Goal: Communication & Community: Answer question/provide support

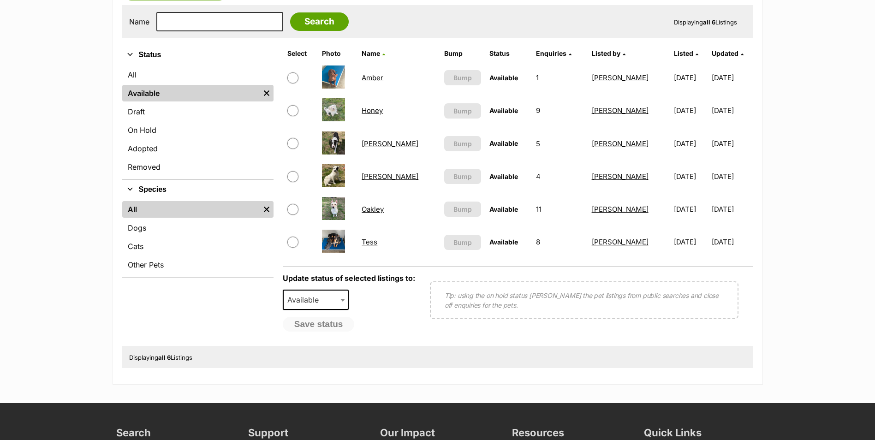
click at [381, 111] on link "Honey" at bounding box center [372, 110] width 21 height 9
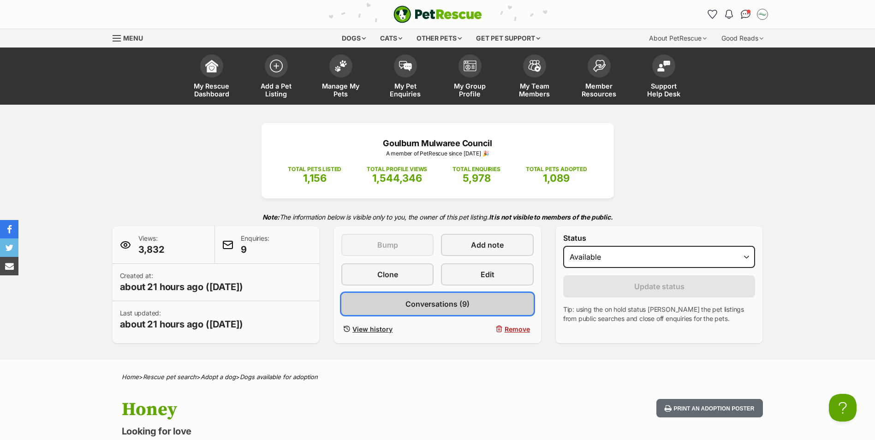
click at [459, 308] on span "Conversations (9)" at bounding box center [438, 304] width 64 height 11
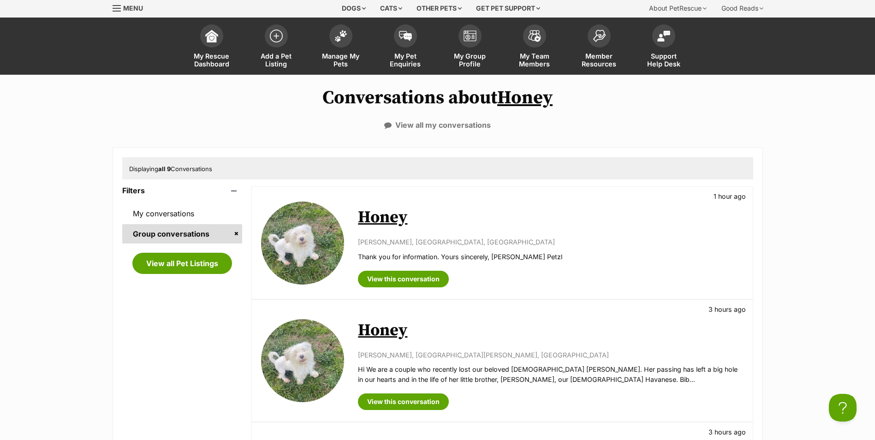
scroll to position [46, 0]
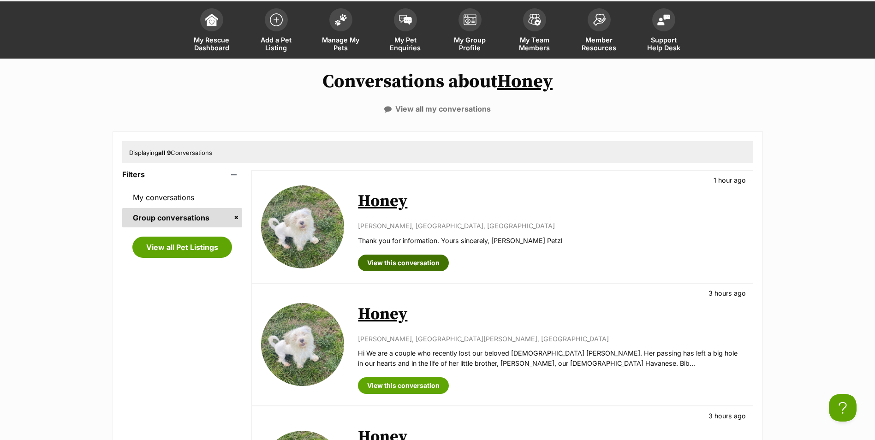
click at [405, 263] on link "View this conversation" at bounding box center [403, 263] width 91 height 17
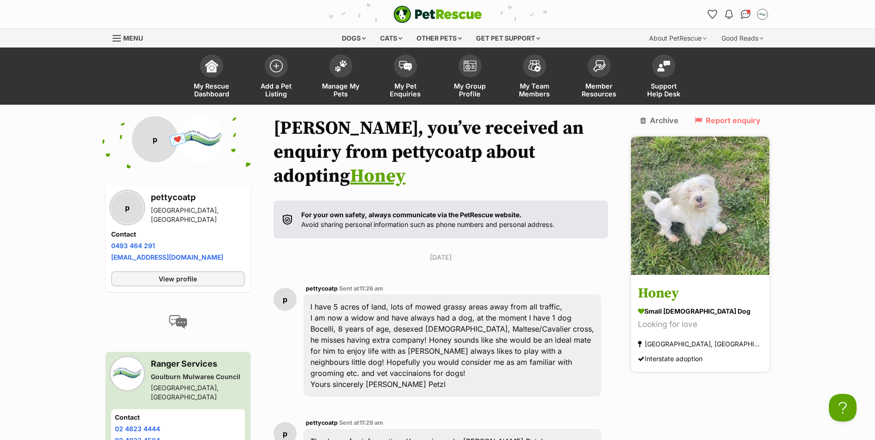
click at [716, 193] on img at bounding box center [700, 206] width 138 height 138
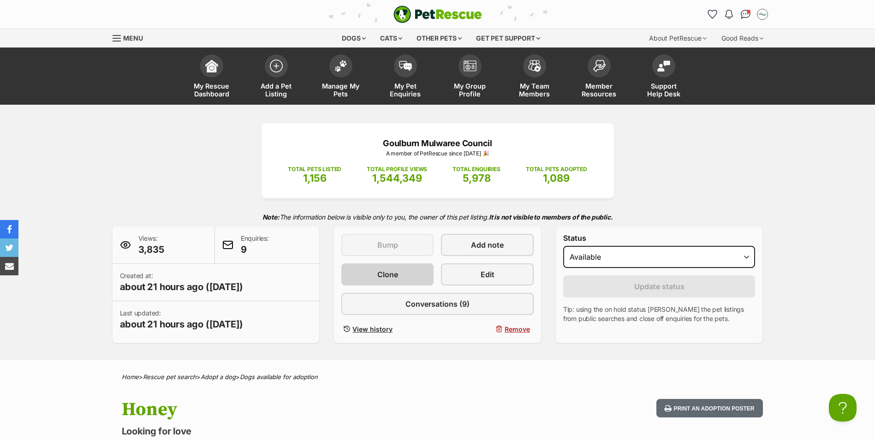
scroll to position [0, 7]
click at [340, 72] on span at bounding box center [340, 63] width 23 height 23
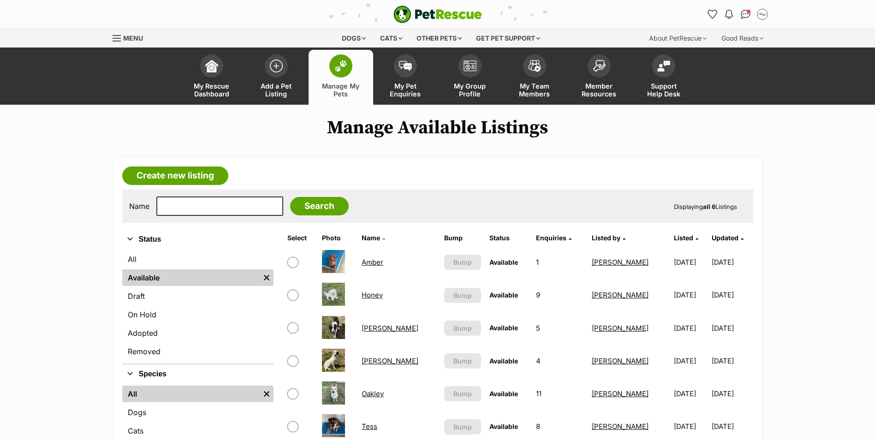
click at [369, 331] on link "[PERSON_NAME]" at bounding box center [390, 328] width 57 height 9
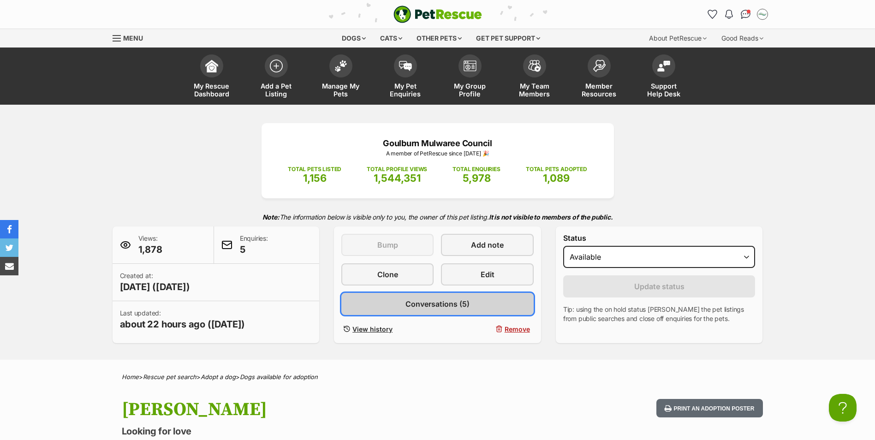
click at [428, 304] on span "Conversations (5)" at bounding box center [438, 304] width 64 height 11
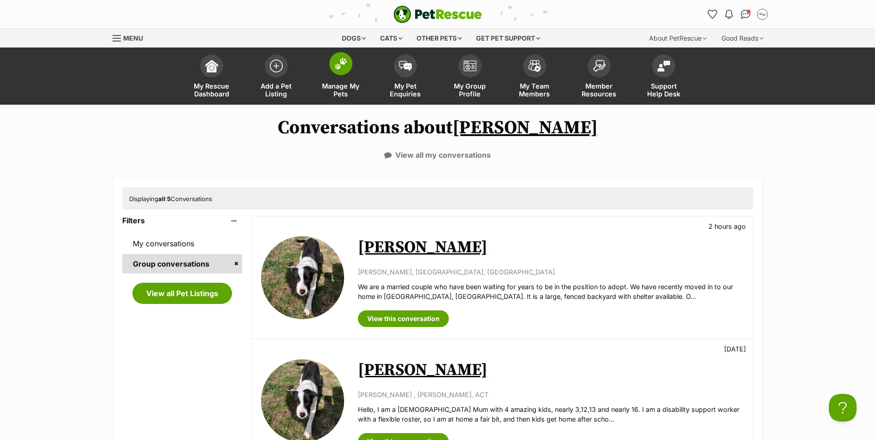
click at [345, 71] on span at bounding box center [340, 63] width 23 height 23
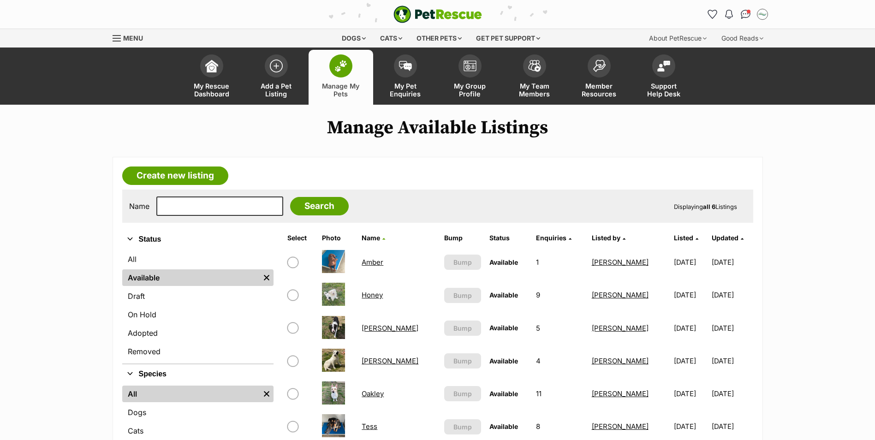
scroll to position [46, 0]
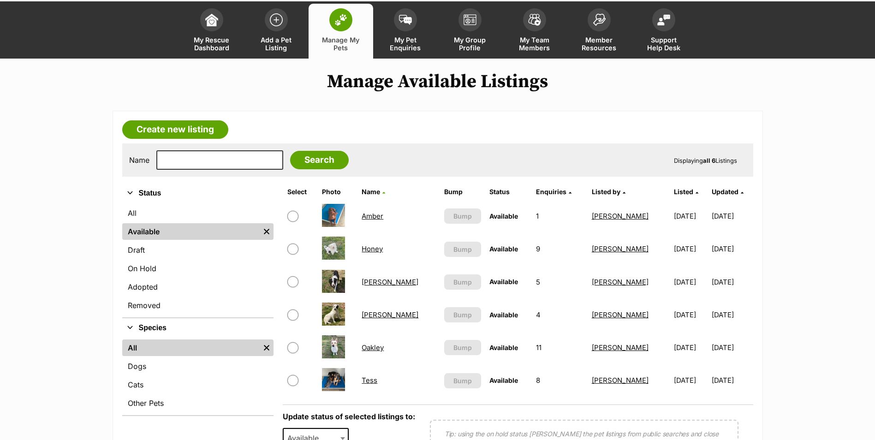
click at [377, 349] on link "Oakley" at bounding box center [373, 347] width 22 height 9
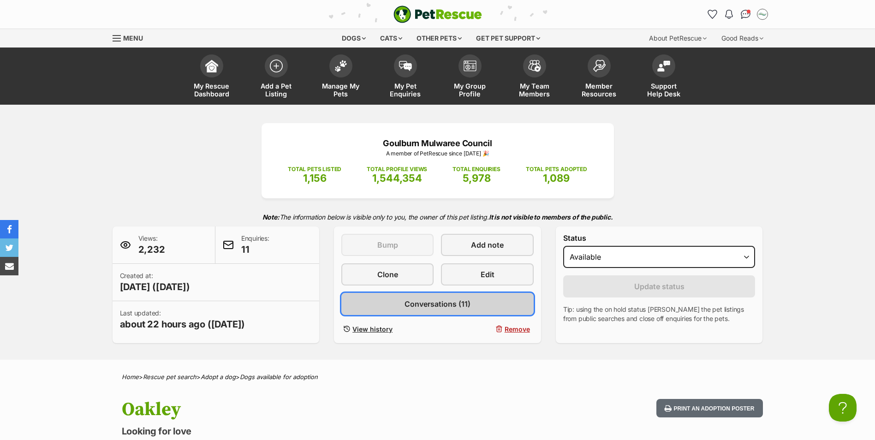
click at [431, 300] on span "Conversations (11)" at bounding box center [438, 304] width 66 height 11
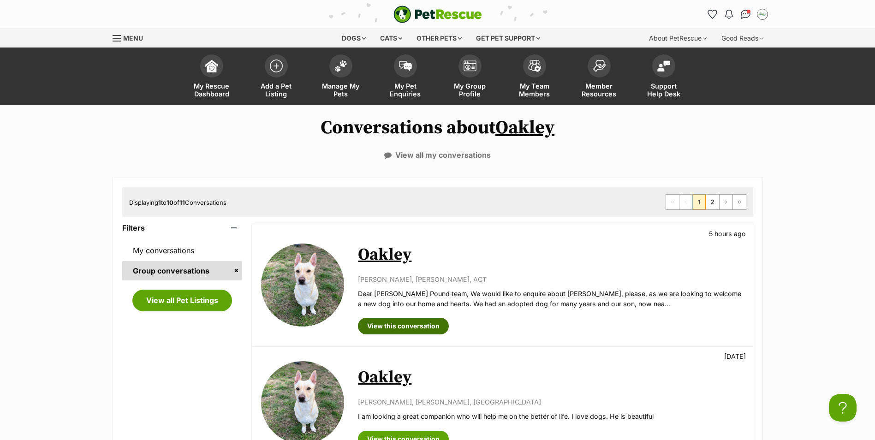
click at [421, 329] on link "View this conversation" at bounding box center [403, 326] width 91 height 17
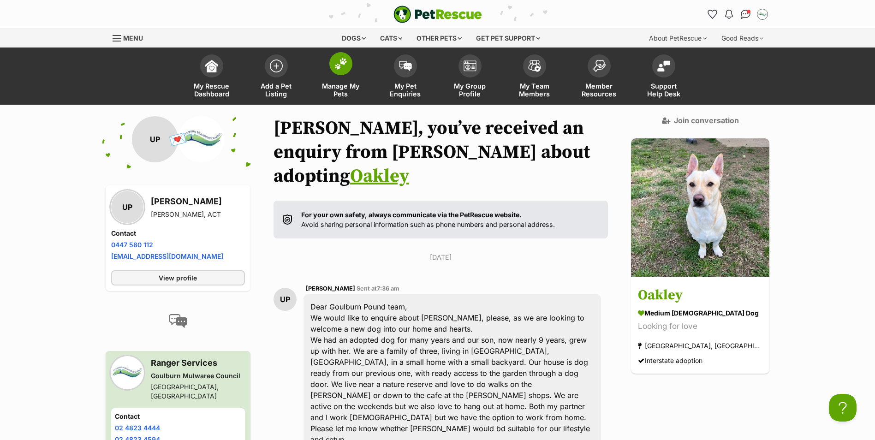
click at [343, 67] on img at bounding box center [341, 64] width 13 height 12
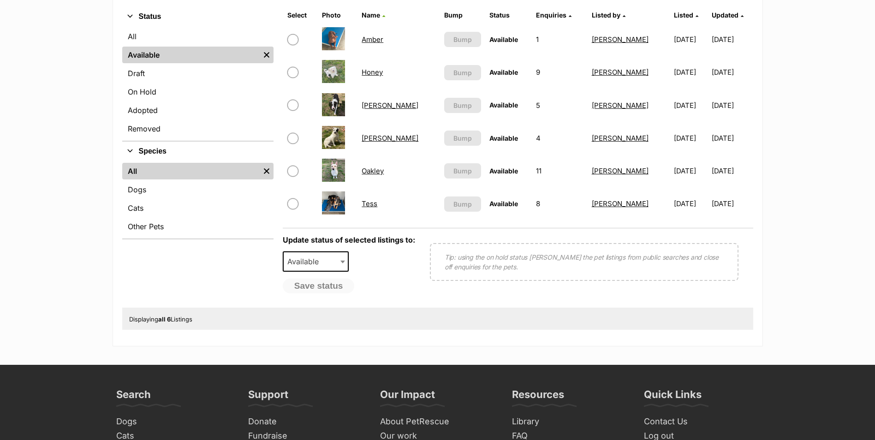
scroll to position [231, 0]
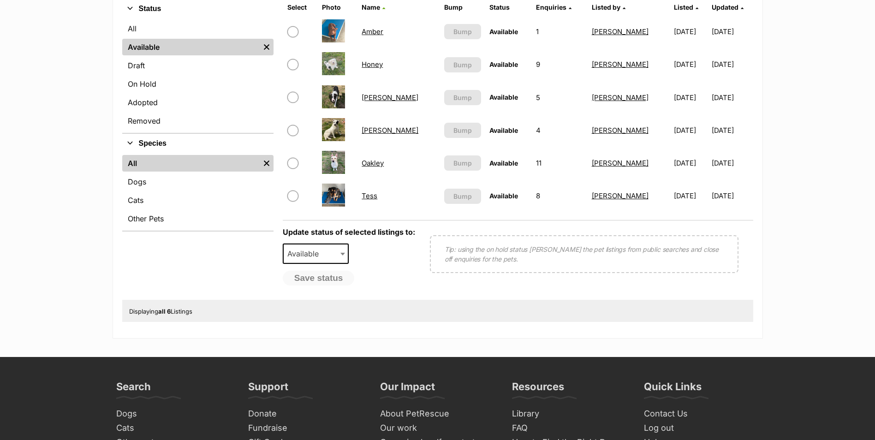
click at [374, 194] on link "Tess" at bounding box center [370, 195] width 16 height 9
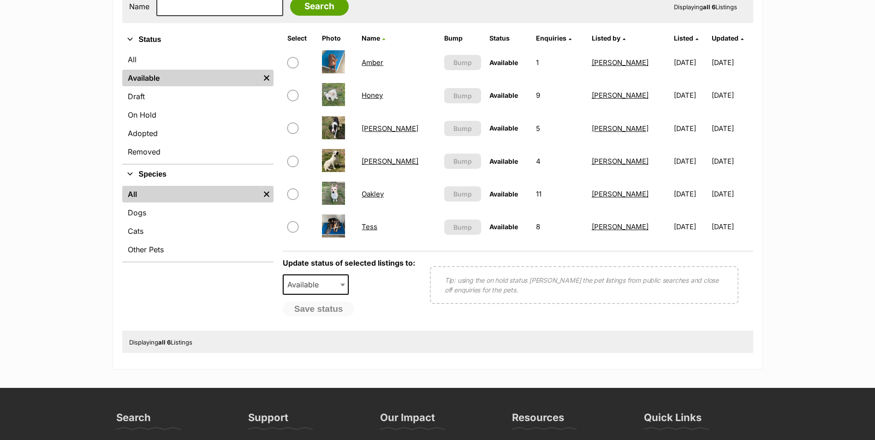
scroll to position [185, 0]
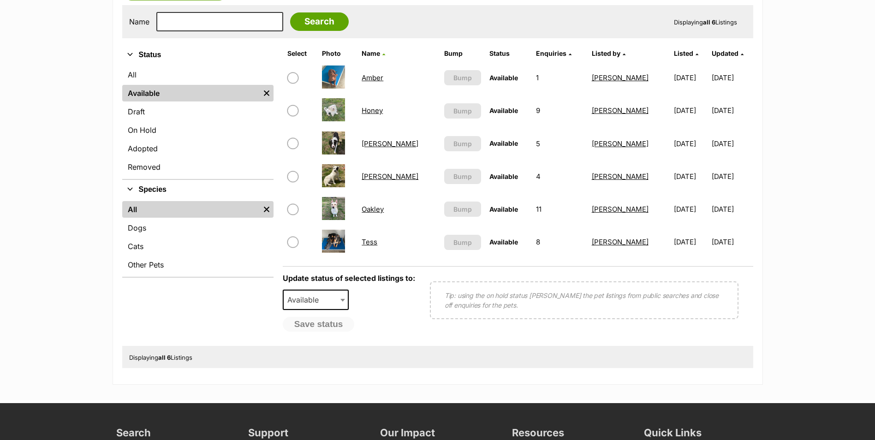
click at [372, 211] on link "Oakley" at bounding box center [373, 209] width 22 height 9
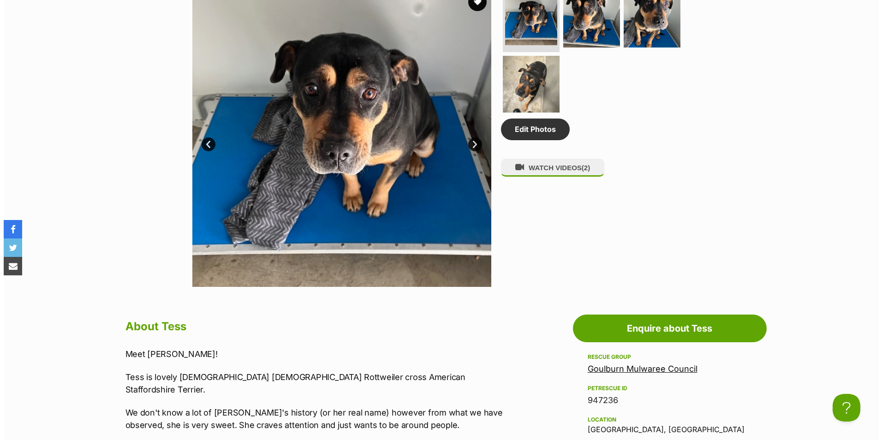
scroll to position [508, 0]
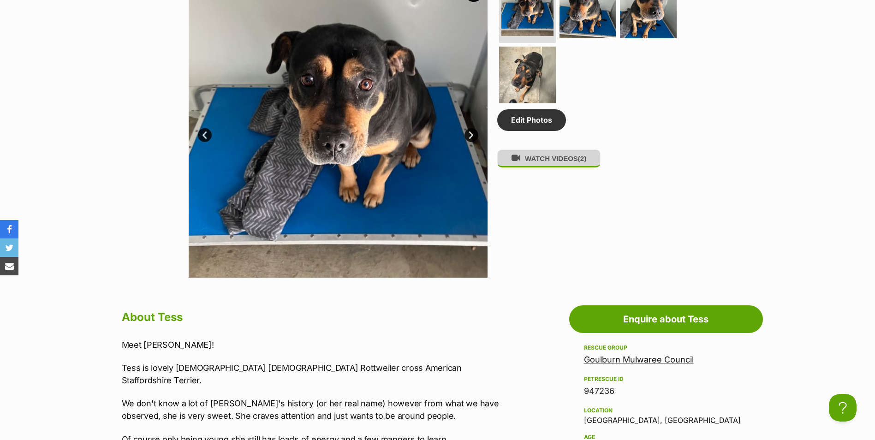
click at [559, 165] on button "WATCH VIDEOS (2)" at bounding box center [548, 158] width 103 height 18
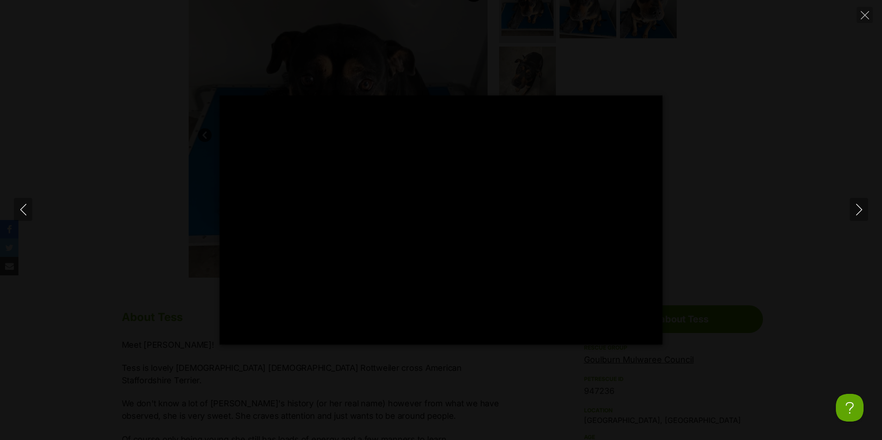
click at [686, 96] on div "Pause Play % buffered 00:00 -00:07 Unmute Mute Disable captions Enable captions…" at bounding box center [441, 220] width 882 height 249
type input "51.06"
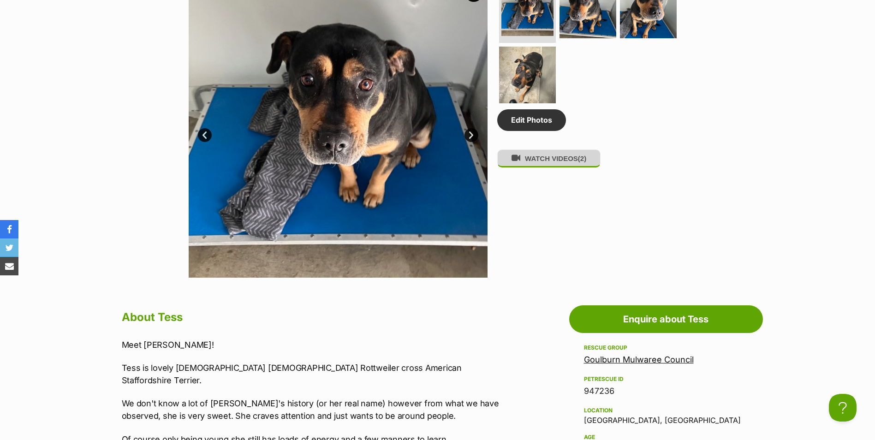
click at [553, 164] on button "WATCH VIDEOS (2)" at bounding box center [548, 158] width 103 height 18
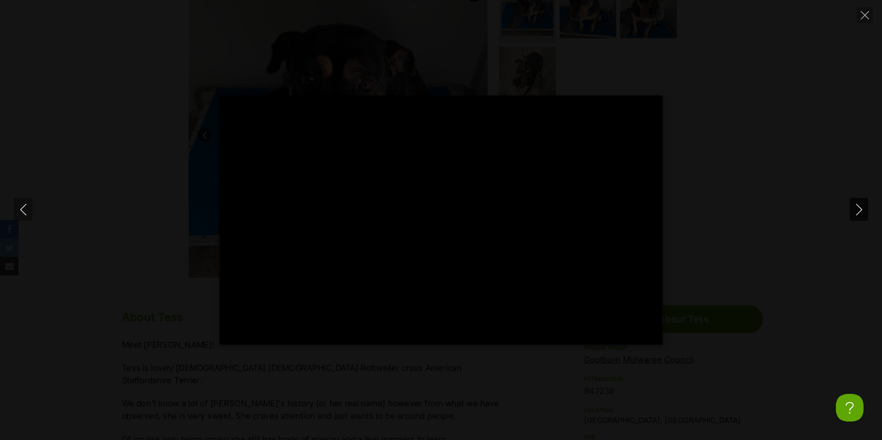
click at [857, 209] on icon "Next" at bounding box center [860, 210] width 12 height 12
type input "15.38"
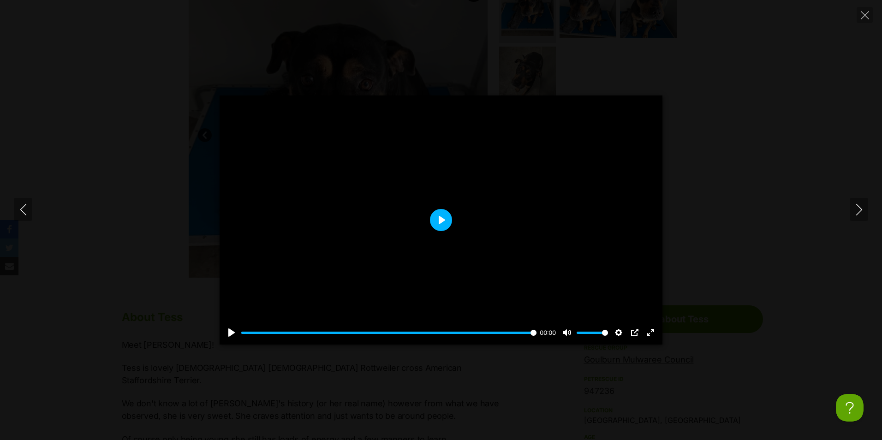
click at [441, 222] on button "Play" at bounding box center [441, 220] width 22 height 22
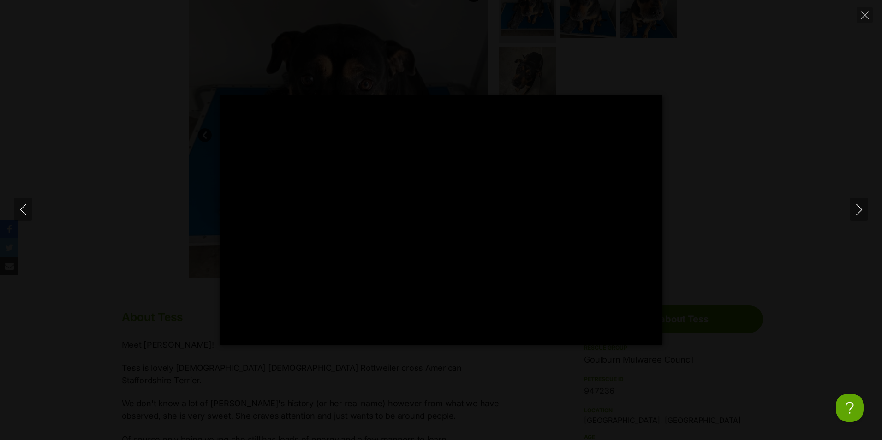
type input "34.59"
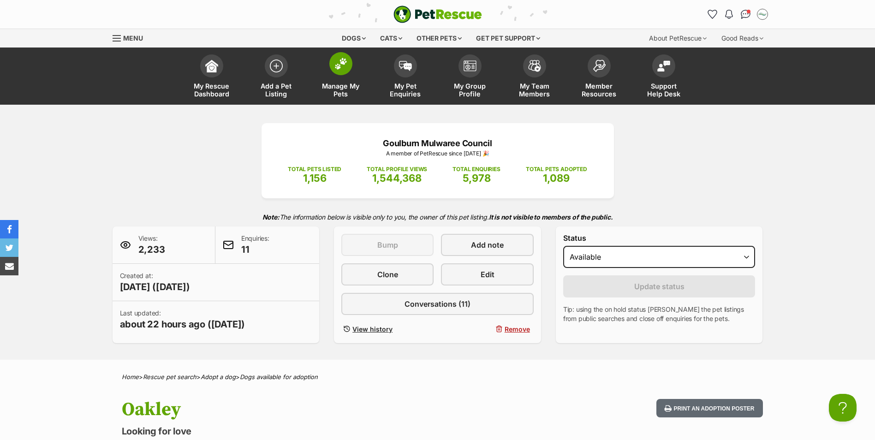
click at [341, 71] on span at bounding box center [340, 63] width 23 height 23
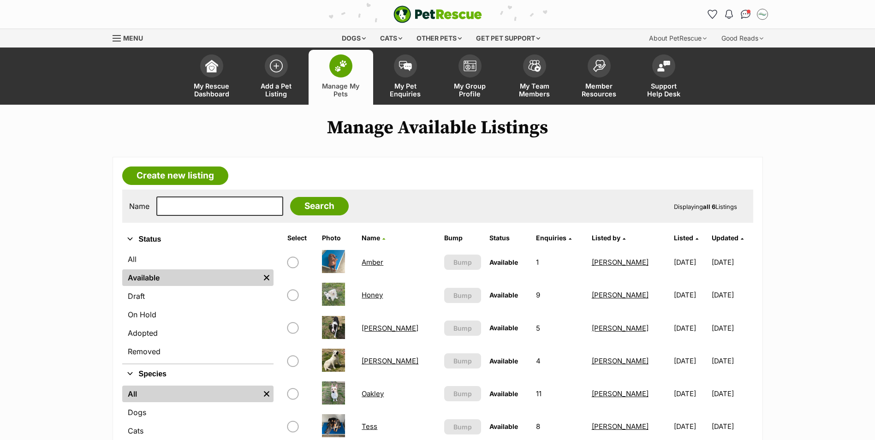
click at [371, 330] on link "Jill" at bounding box center [390, 328] width 57 height 9
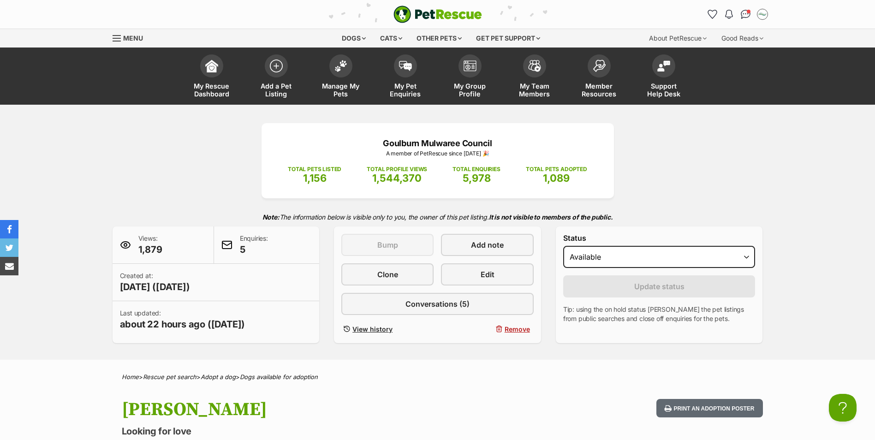
scroll to position [0, 7]
click at [340, 64] on img at bounding box center [341, 64] width 13 height 12
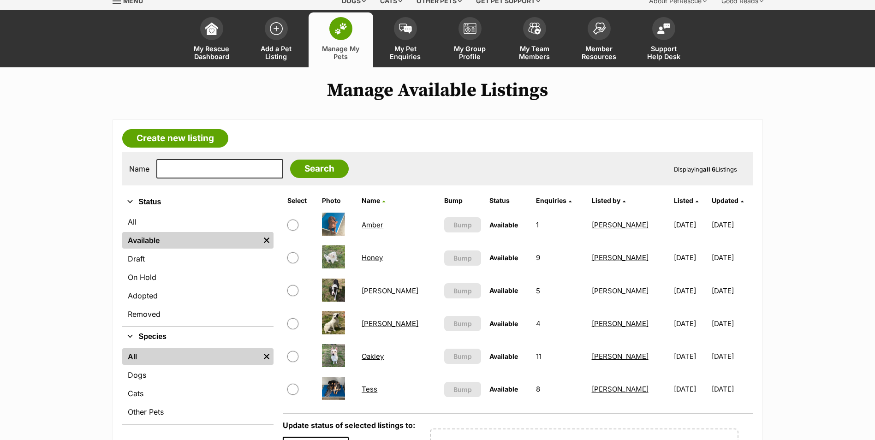
scroll to position [46, 0]
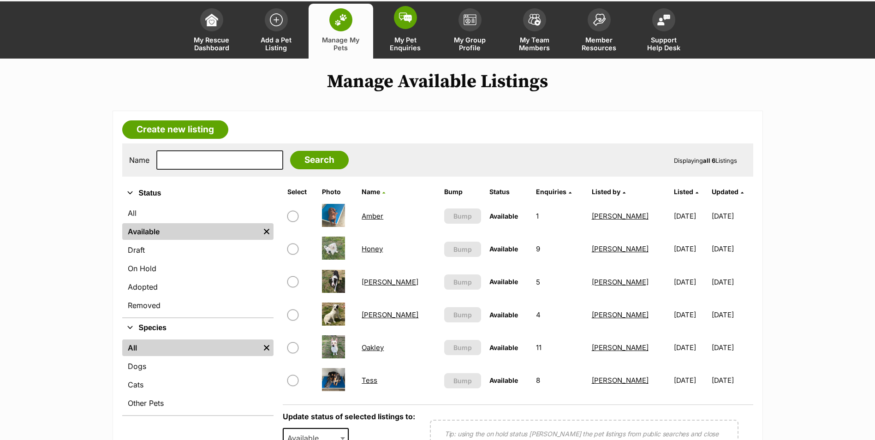
click at [401, 23] on span at bounding box center [405, 17] width 23 height 23
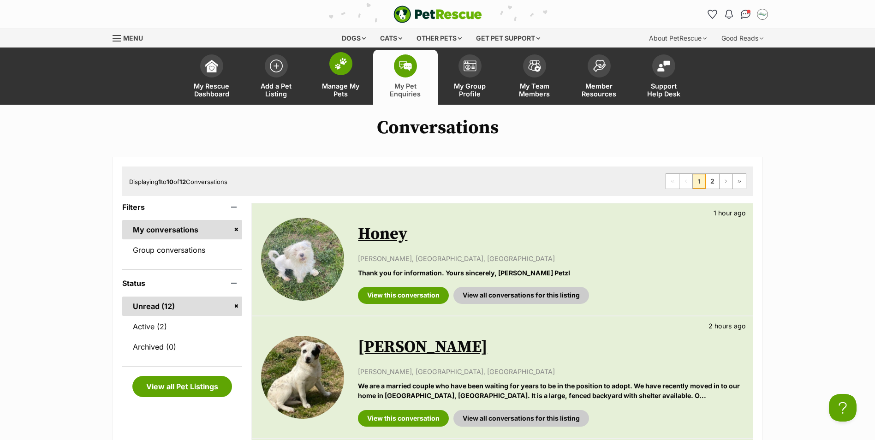
click at [350, 64] on span at bounding box center [340, 63] width 23 height 23
